Goal: Task Accomplishment & Management: Complete application form

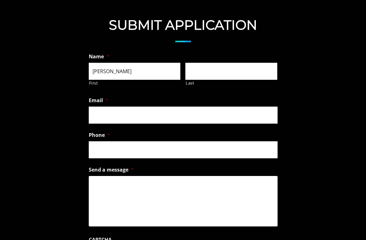
type input "Alyson"
type input "Fava"
type input "alysonfava@gmail.com"
type input "(603) 491-5626"
click at [347, 115] on form "Name * Alyson First Fava Last Email * alysonfava@gmail.com Phone * (603) 491-56…" at bounding box center [183, 208] width 366 height 317
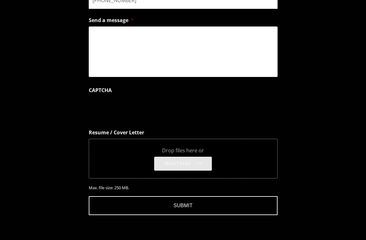
scroll to position [586, 0]
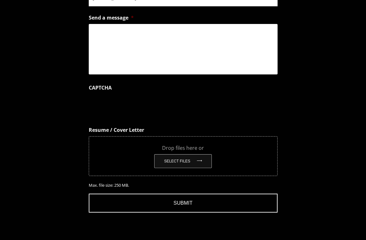
click at [185, 154] on button "Select files" at bounding box center [182, 161] width 57 height 14
type input "C:\fakepath\Fava Design .docx"
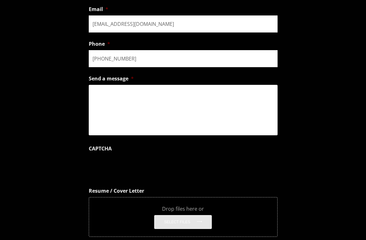
scroll to position [526, 0]
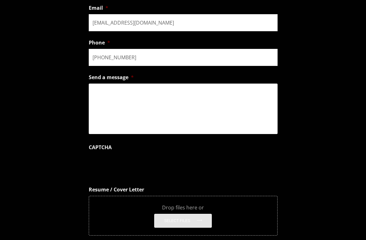
click at [148, 102] on textarea "Send a message *" at bounding box center [183, 108] width 189 height 50
paste textarea "Hi [Name], I’m excited about the opportunity at [Company] and wanted to reach o…"
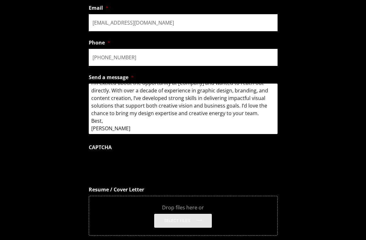
scroll to position [0, 0]
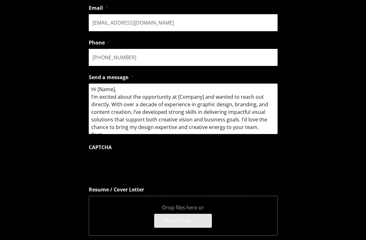
drag, startPoint x: 213, startPoint y: 104, endPoint x: 206, endPoint y: 55, distance: 48.7
click at [206, 55] on ul "Name * Alyson First Fava Last Email * alysonfava@gmail.com Phone * (603) 491-56…" at bounding box center [183, 107] width 189 height 298
click at [140, 97] on textarea "Hi [Name], I’m excited about the opportunity at [Company] and wanted to reach o…" at bounding box center [183, 108] width 189 height 50
drag, startPoint x: 108, startPoint y: 81, endPoint x: 74, endPoint y: 81, distance: 33.4
click at [74, 81] on form "Name * Alyson First Fava Last Email * alysonfava@gmail.com Phone * (603) 491-56…" at bounding box center [183, 120] width 366 height 325
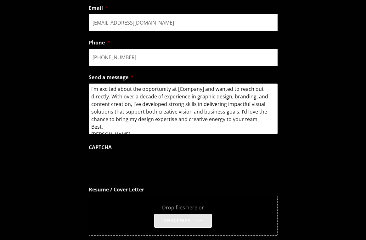
scroll to position [21, 0]
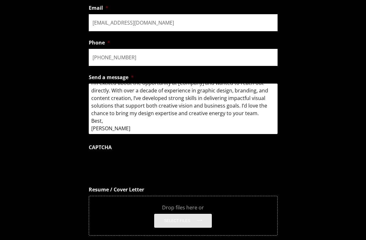
drag, startPoint x: 144, startPoint y: 103, endPoint x: 151, endPoint y: 84, distance: 20.5
click at [151, 84] on textarea "Hello, I’m excited about the opportunity at [Company] and wanted to reach out d…" at bounding box center [183, 108] width 189 height 50
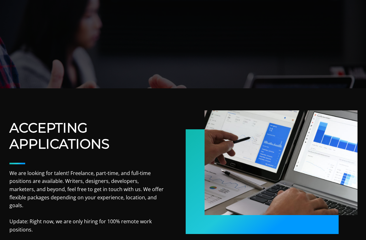
scroll to position [184, 0]
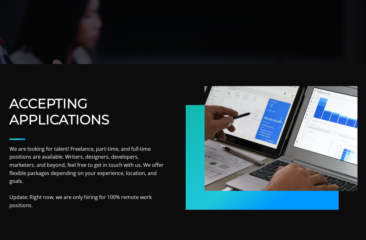
drag, startPoint x: 39, startPoint y: 194, endPoint x: 3, endPoint y: 149, distance: 57.4
click at [3, 149] on div "ACCEPTING APPLICATIONS We are looking for talent! Freelance, part-time, and ful…" at bounding box center [183, 155] width 366 height 121
copy p "We are looking for talent! Freelance, part-time, and full-time positions are av…"
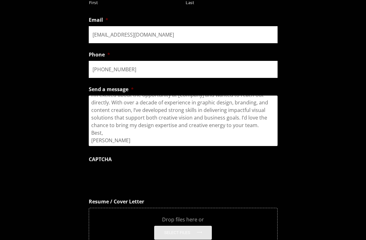
scroll to position [549, 0]
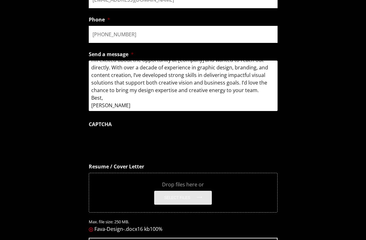
click at [136, 94] on textarea "Hello, I’m excited about the opportunity at [Company] and wanted to reach out d…" at bounding box center [183, 85] width 189 height 50
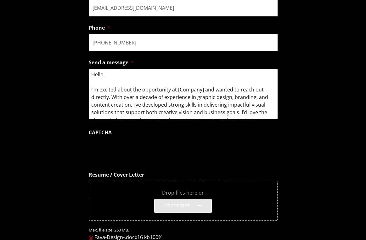
drag, startPoint x: 136, startPoint y: 94, endPoint x: 67, endPoint y: -2, distance: 118.6
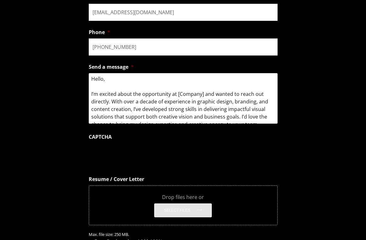
paste textarea "i [Name/Team], I came across your call for creative talent and would love to co…"
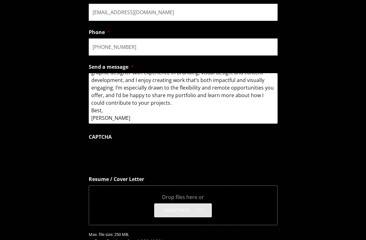
scroll to position [0, 0]
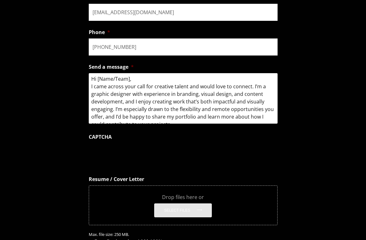
drag, startPoint x: 188, startPoint y: 92, endPoint x: 176, endPoint y: 14, distance: 78.9
click at [176, 14] on ul "Name * Alyson First Fava Last Email * alysonfava@gmail.com Phone * (603) 491-56…" at bounding box center [183, 96] width 189 height 298
click at [126, 73] on textarea "Hi [Name/Team], I came across your call for creative talent and would love to c…" at bounding box center [183, 98] width 189 height 50
drag, startPoint x: 129, startPoint y: 69, endPoint x: 98, endPoint y: 67, distance: 30.6
click at [98, 73] on textarea "Hi [Name/Team], I came across your call for creative talent and would love to c…" at bounding box center [183, 98] width 189 height 50
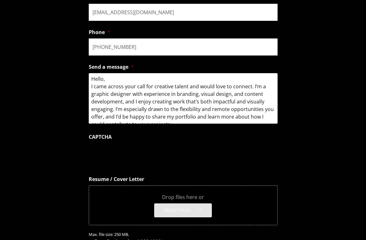
click at [90, 77] on textarea "Hello, I came across your call for creative talent and would love to connect. I…" at bounding box center [183, 98] width 189 height 50
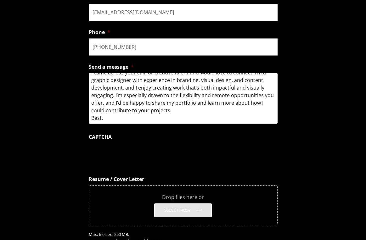
scroll to position [24, 0]
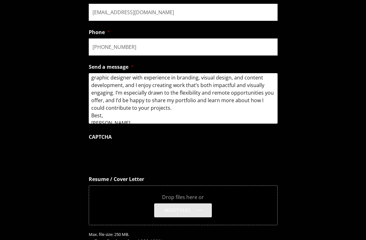
drag, startPoint x: 201, startPoint y: 86, endPoint x: 193, endPoint y: 107, distance: 22.6
click at [193, 107] on textarea "Hello, I came across your call for creative talent and would love to connect. I…" at bounding box center [183, 98] width 189 height 50
click at [186, 96] on textarea "Hello, I came across your call for creative talent and would love to connect. I…" at bounding box center [183, 98] width 189 height 50
drag, startPoint x: 214, startPoint y: 91, endPoint x: 161, endPoint y: 89, distance: 53.2
click at [161, 89] on textarea "Hello, I came across your call for creative talent and would love to connect. I…" at bounding box center [183, 98] width 189 height 50
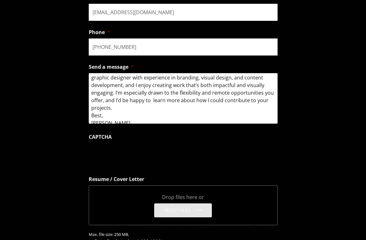
click at [131, 96] on textarea "Hello, I came across your call for creative talent and would love to connect. I…" at bounding box center [183, 98] width 189 height 50
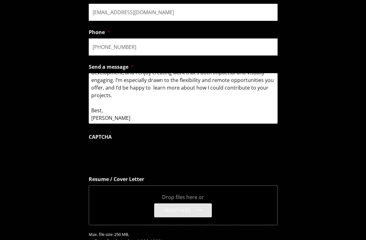
drag, startPoint x: 105, startPoint y: 100, endPoint x: 71, endPoint y: 96, distance: 33.6
click at [71, 96] on form "Name * Alyson First Fava Last Email * alysonfava@gmail.com Phone * (603) 491-56…" at bounding box center [183, 109] width 366 height 325
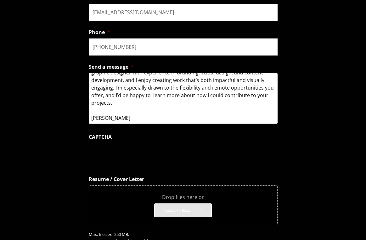
scroll to position [29, 0]
type textarea "Hello, I came across your call for creative talent and would love to connect. I…"
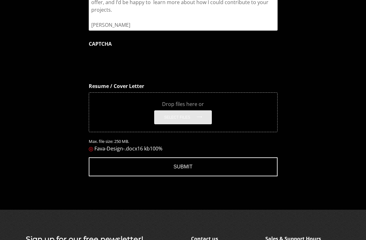
scroll to position [656, 0]
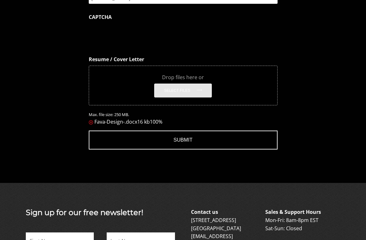
click at [193, 131] on input "Submit" at bounding box center [183, 139] width 189 height 19
click at [184, 130] on input "Submit" at bounding box center [183, 139] width 189 height 19
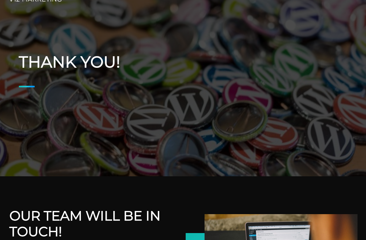
scroll to position [27, 0]
